Goal: Entertainment & Leisure: Consume media (video, audio)

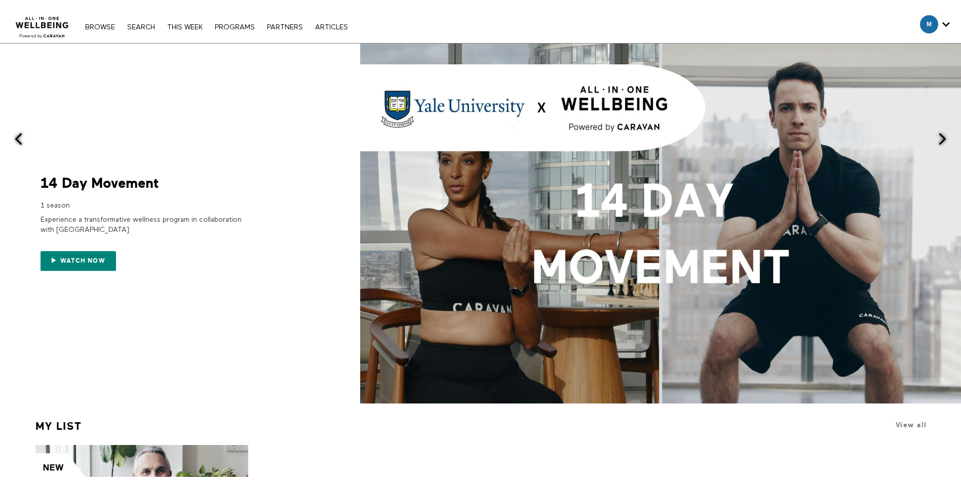
scroll to position [810, 0]
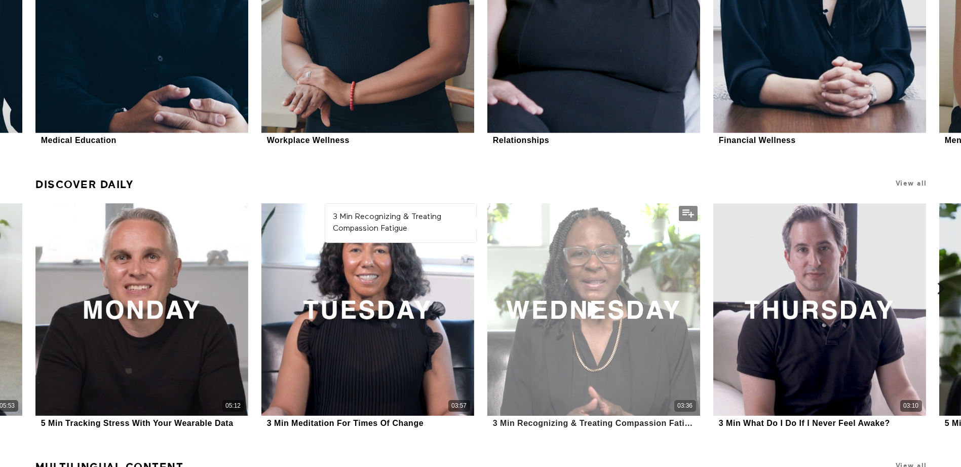
click at [612, 314] on div "03:36" at bounding box center [593, 309] width 212 height 212
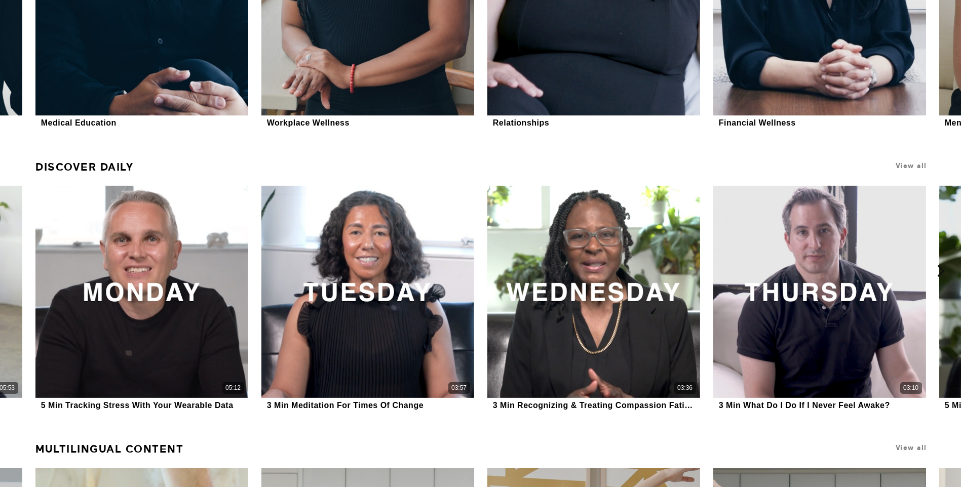
scroll to position [859, 0]
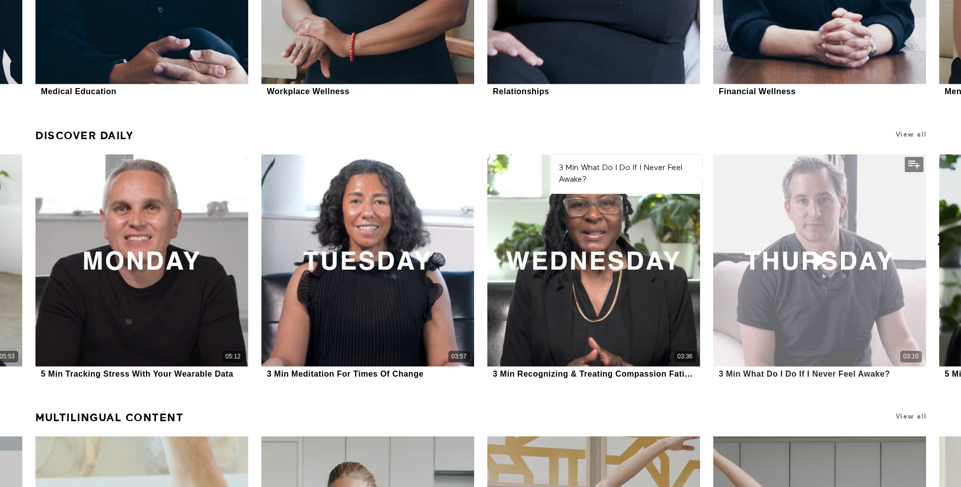
click at [797, 293] on div "03:10" at bounding box center [819, 261] width 212 height 212
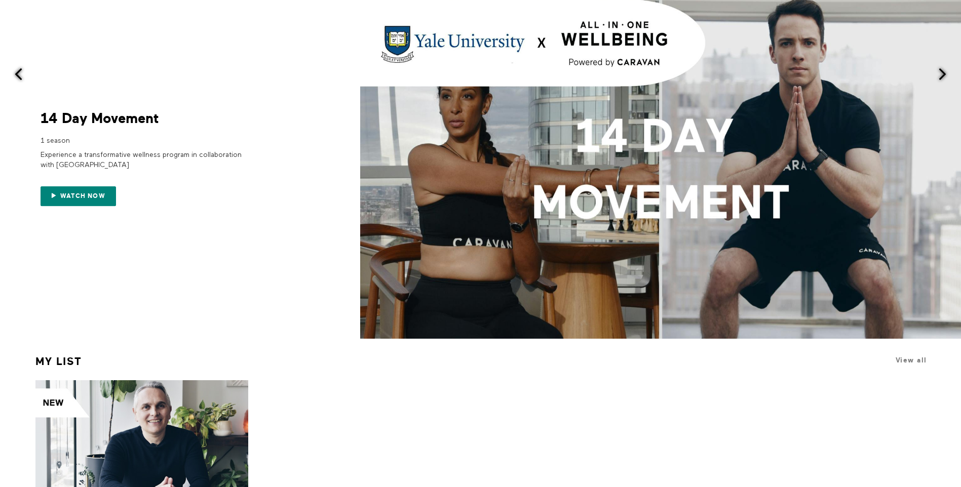
scroll to position [0, 0]
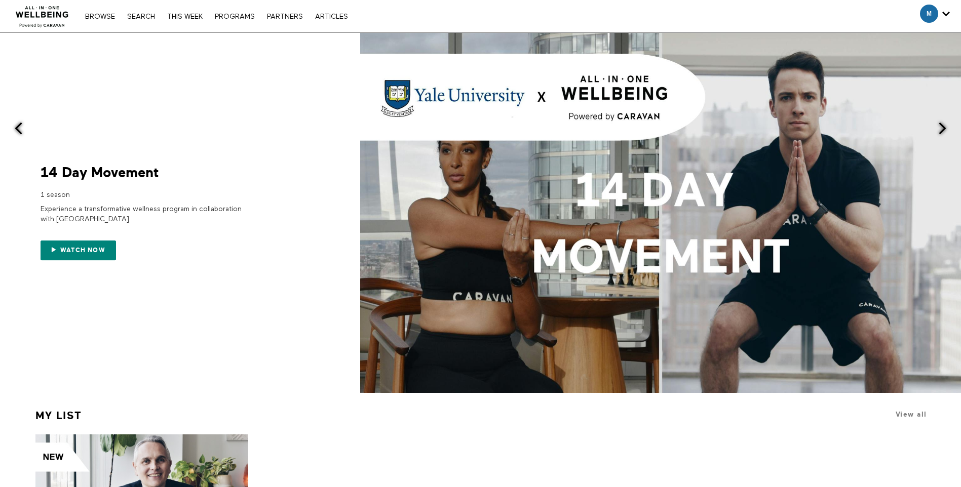
drag, startPoint x: 626, startPoint y: 288, endPoint x: 652, endPoint y: 467, distance: 181.1
click at [611, 428] on div "My list View all" at bounding box center [483, 419] width 897 height 29
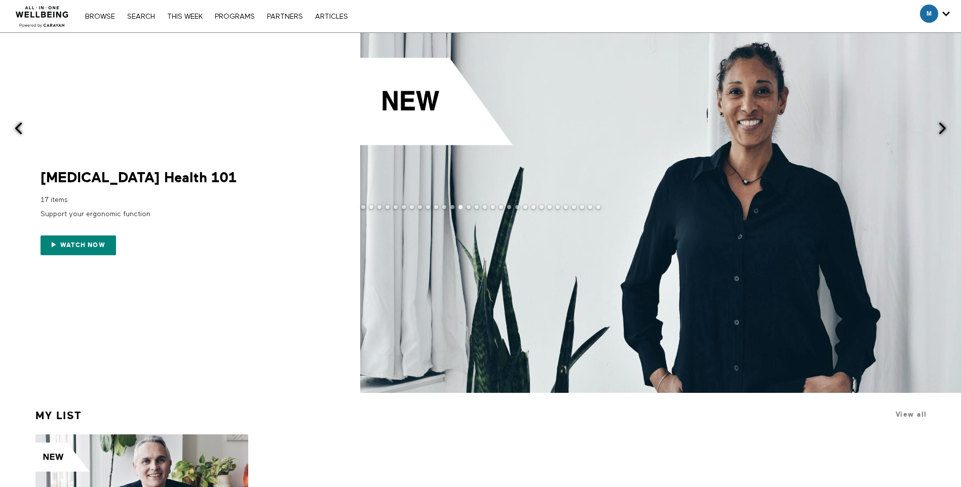
click at [943, 126] on span at bounding box center [942, 128] width 13 height 13
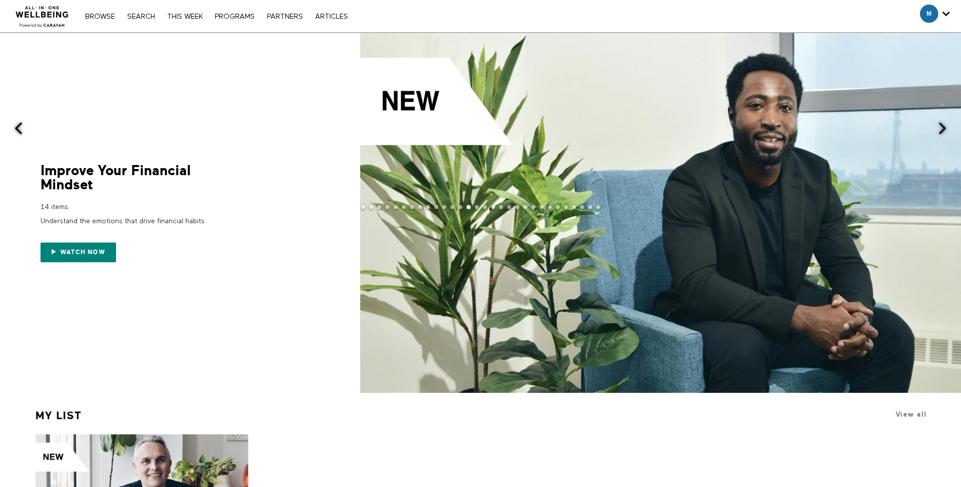
click at [942, 126] on span at bounding box center [942, 128] width 13 height 13
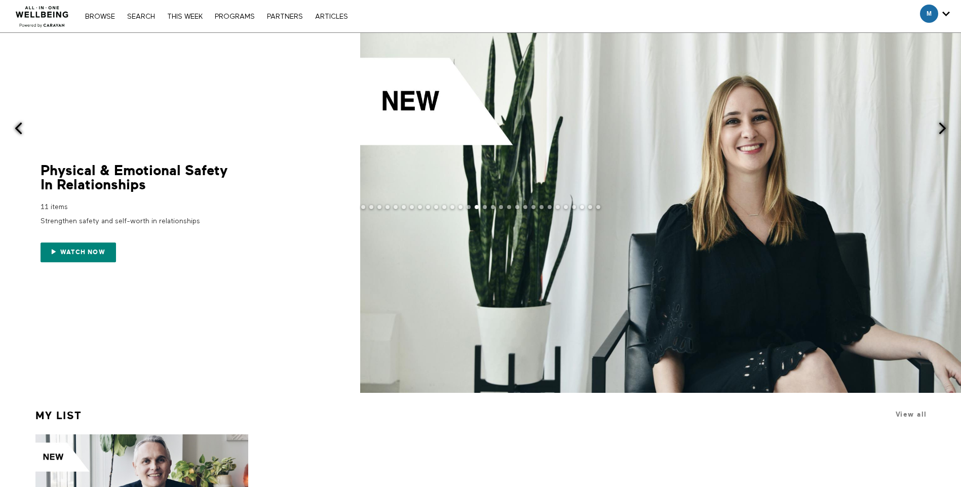
click at [942, 126] on span at bounding box center [942, 128] width 13 height 13
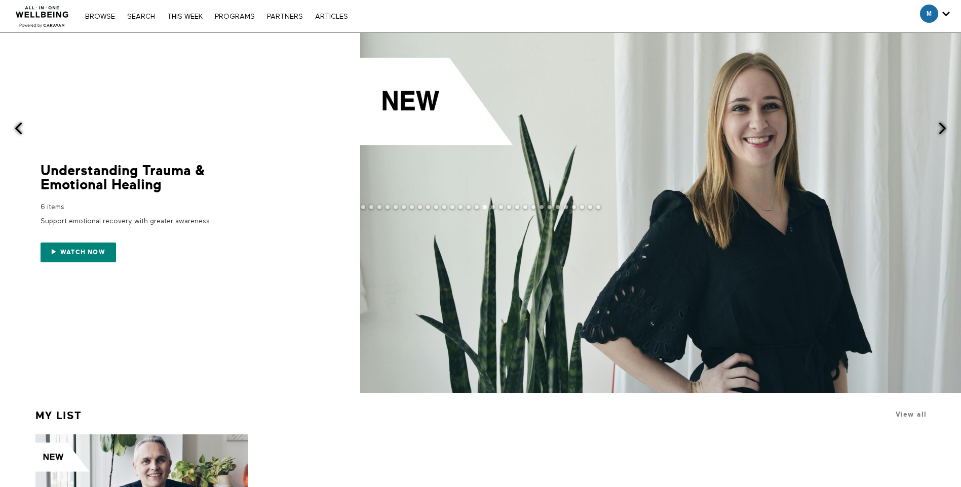
click at [942, 126] on span at bounding box center [942, 128] width 13 height 13
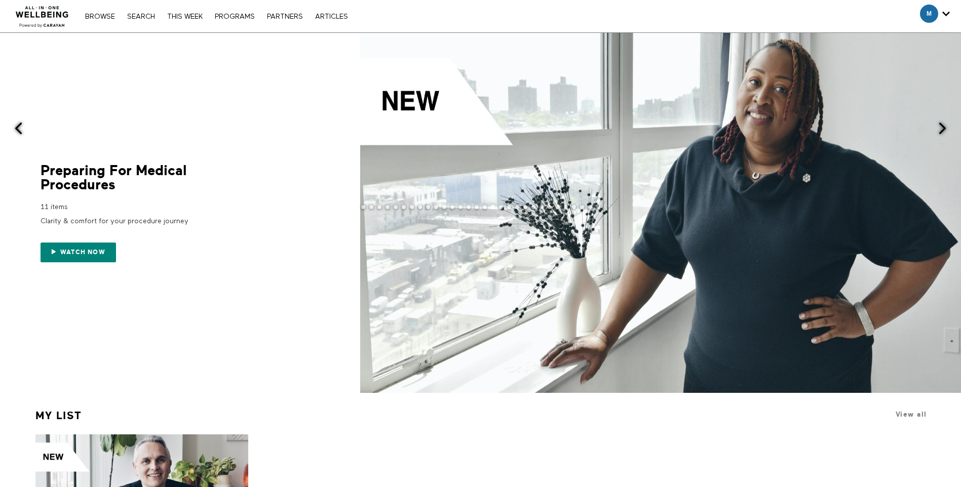
click at [942, 126] on span at bounding box center [942, 128] width 13 height 13
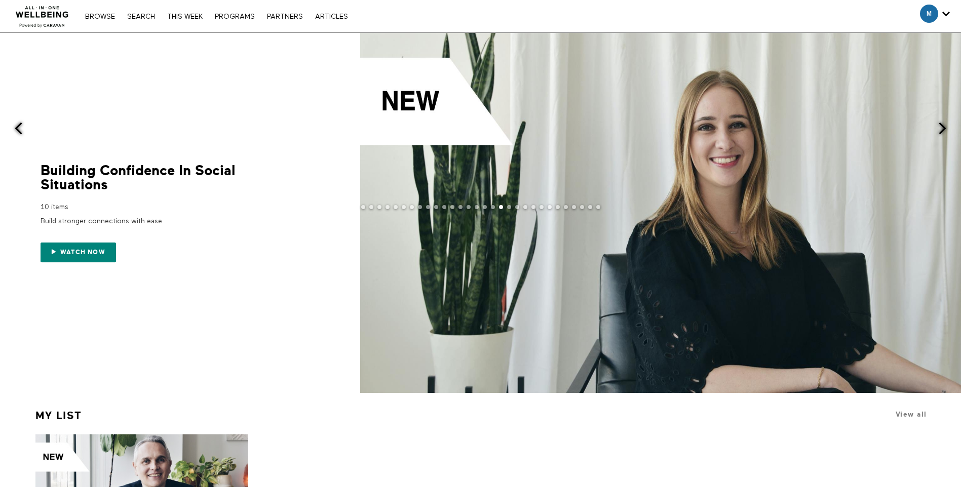
click at [942, 126] on span at bounding box center [942, 128] width 13 height 13
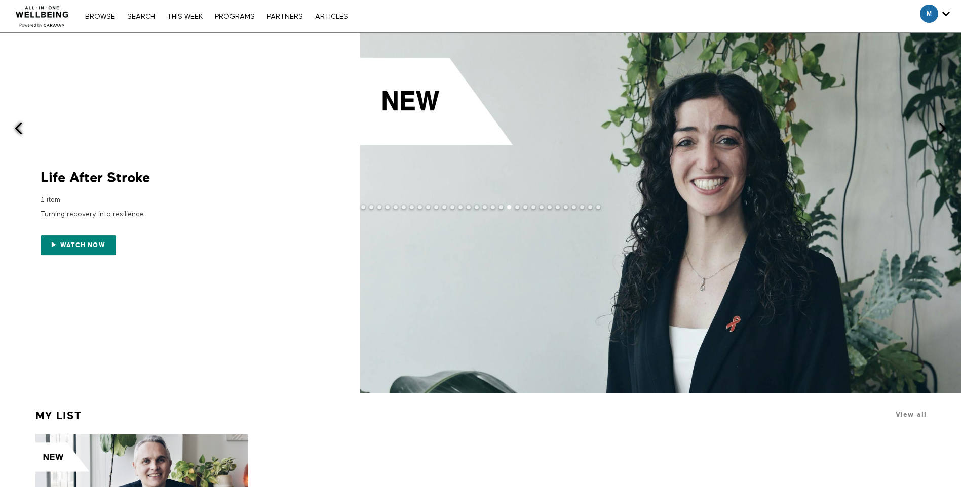
click at [942, 126] on span at bounding box center [942, 128] width 13 height 13
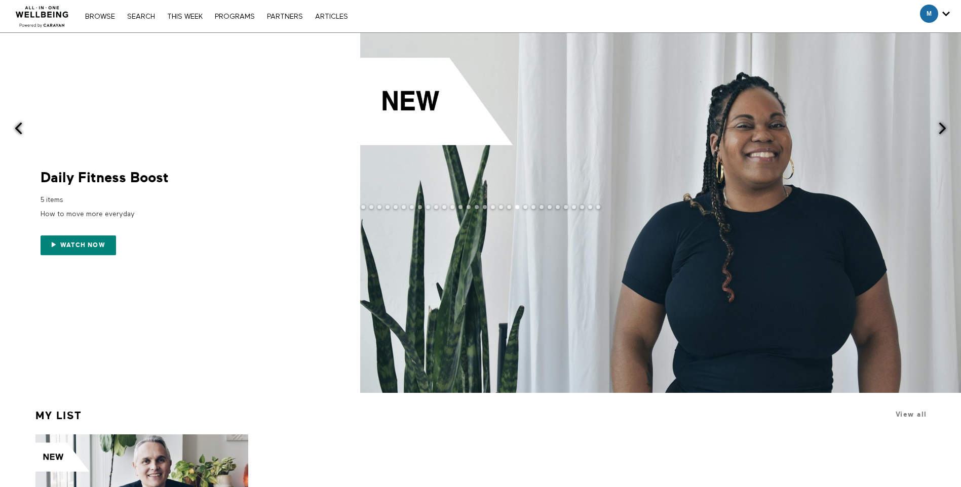
click at [942, 126] on span at bounding box center [942, 128] width 13 height 13
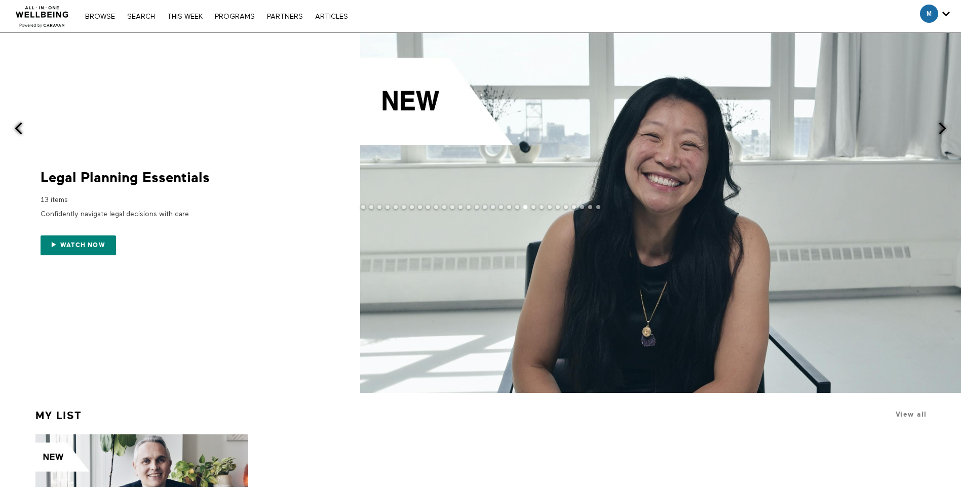
click at [942, 126] on span at bounding box center [942, 128] width 13 height 13
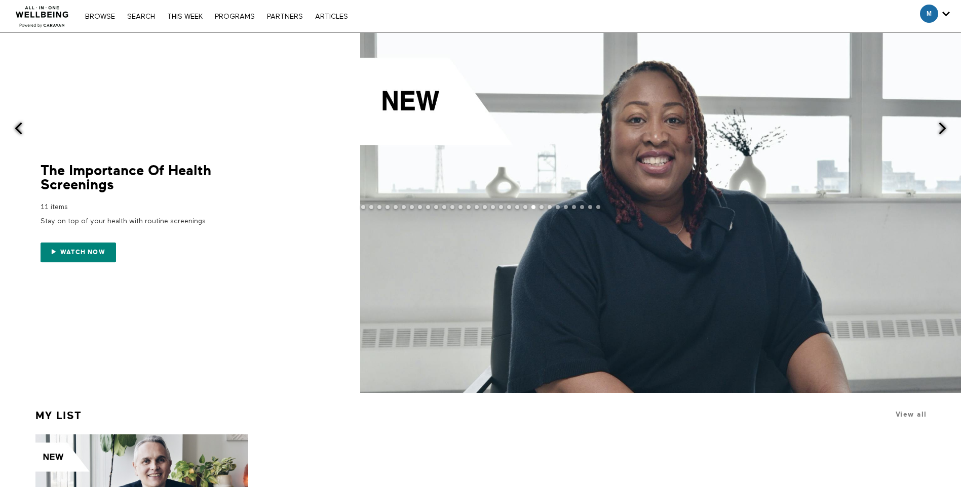
click at [945, 130] on span at bounding box center [942, 128] width 13 height 13
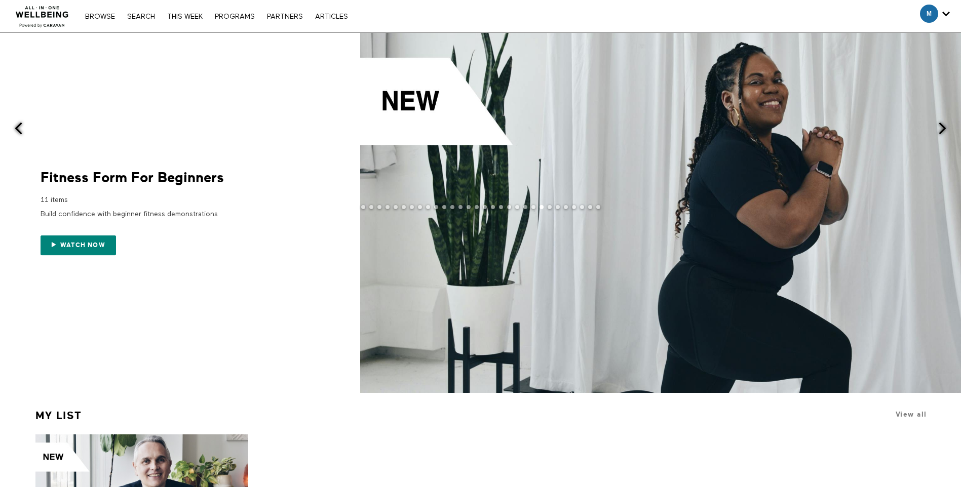
click at [945, 130] on span at bounding box center [942, 128] width 13 height 13
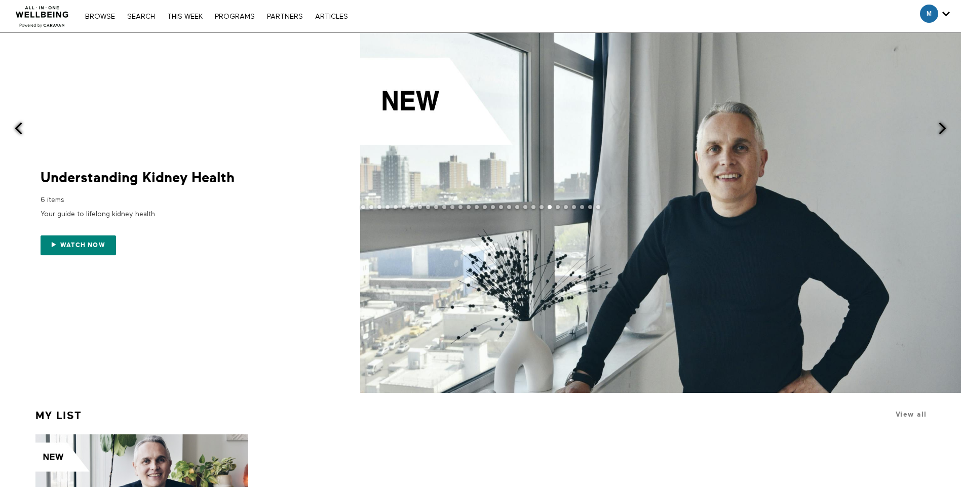
click at [945, 130] on span at bounding box center [942, 128] width 13 height 13
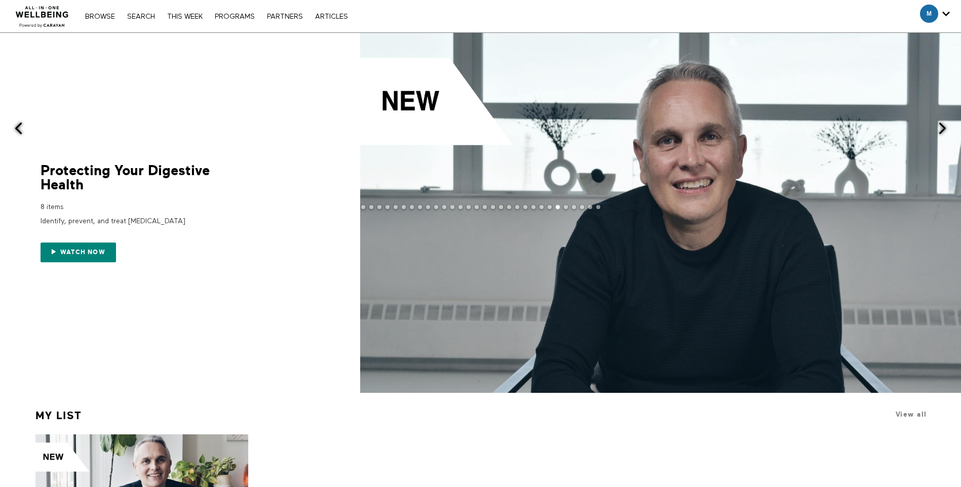
click at [945, 130] on span at bounding box center [942, 128] width 13 height 13
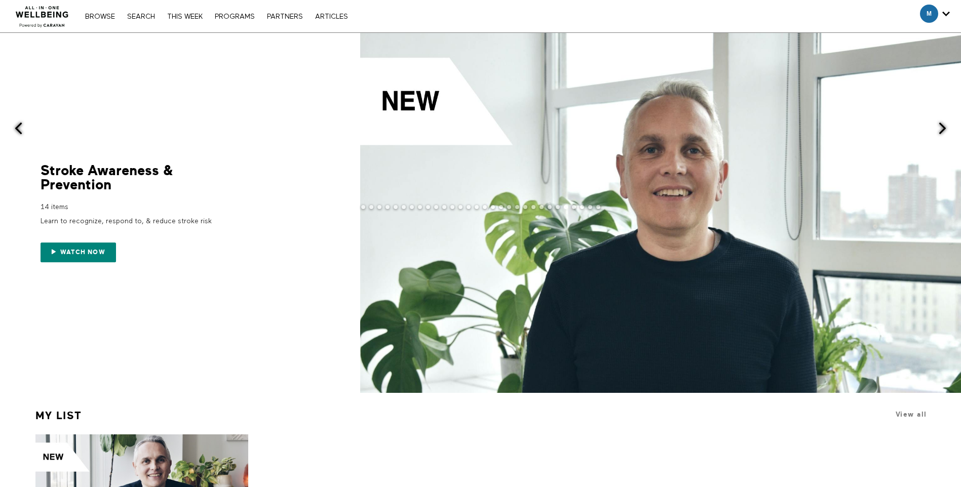
click at [945, 130] on span at bounding box center [942, 128] width 13 height 13
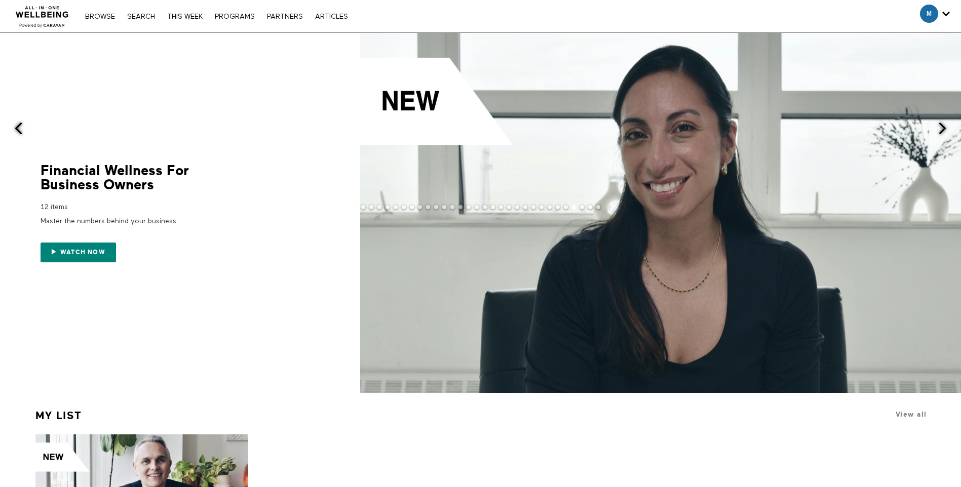
click at [945, 130] on span at bounding box center [942, 128] width 13 height 13
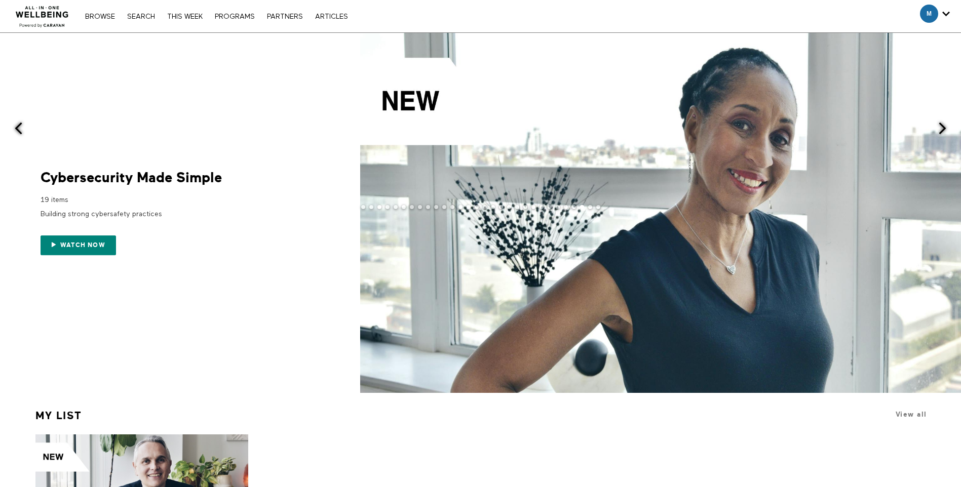
click at [17, 128] on span at bounding box center [18, 128] width 13 height 13
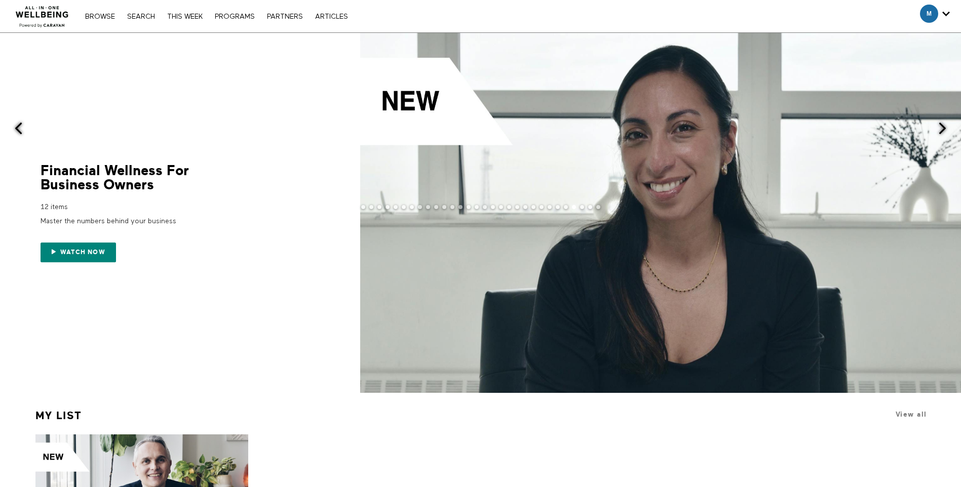
click at [945, 130] on span at bounding box center [942, 128] width 13 height 13
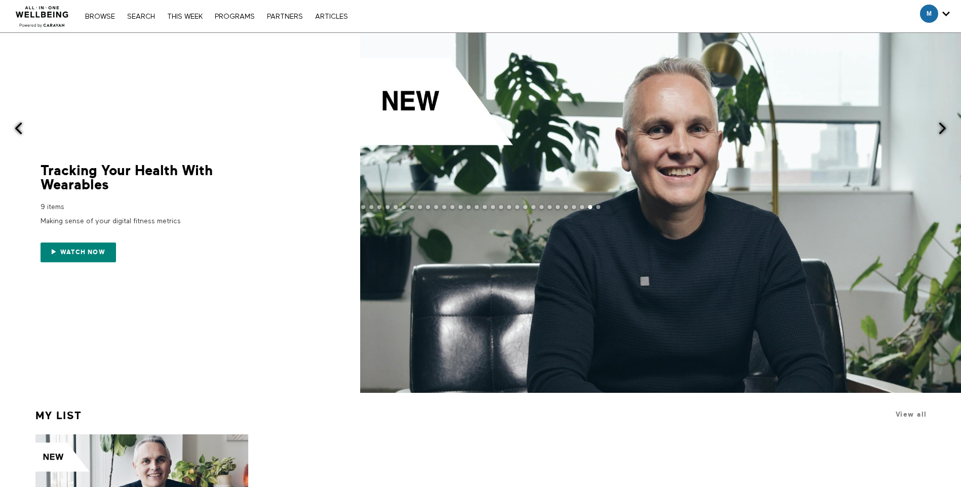
click at [945, 130] on span at bounding box center [942, 128] width 13 height 13
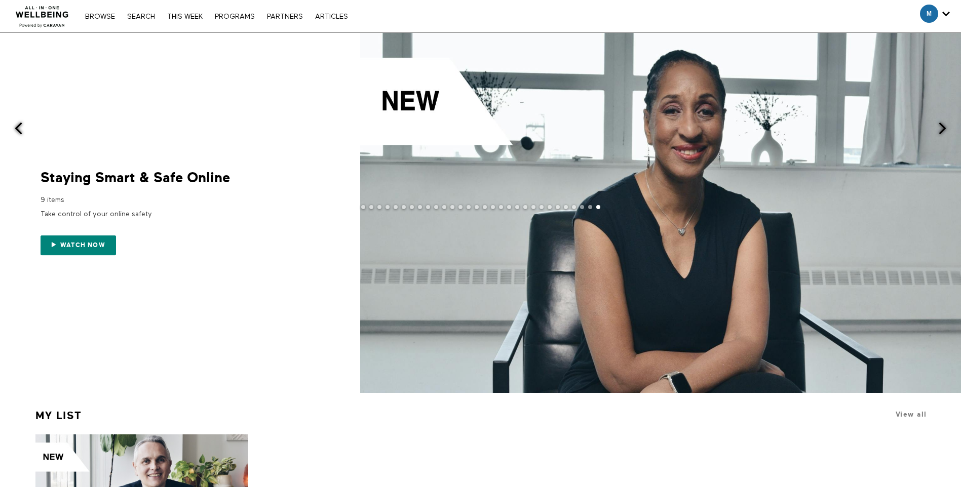
click at [945, 130] on span at bounding box center [942, 128] width 13 height 13
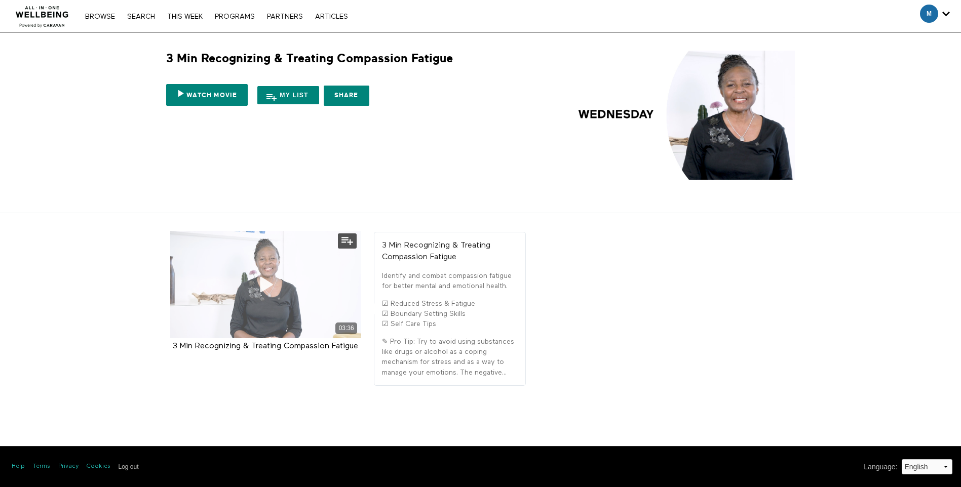
click at [261, 282] on icon at bounding box center [265, 285] width 30 height 18
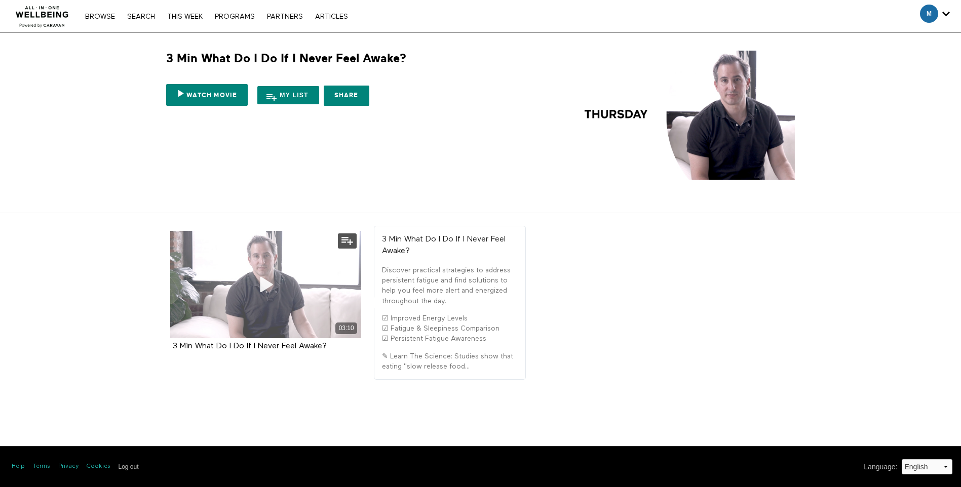
click at [266, 284] on icon at bounding box center [265, 285] width 30 height 18
